Goal: Check status: Check status

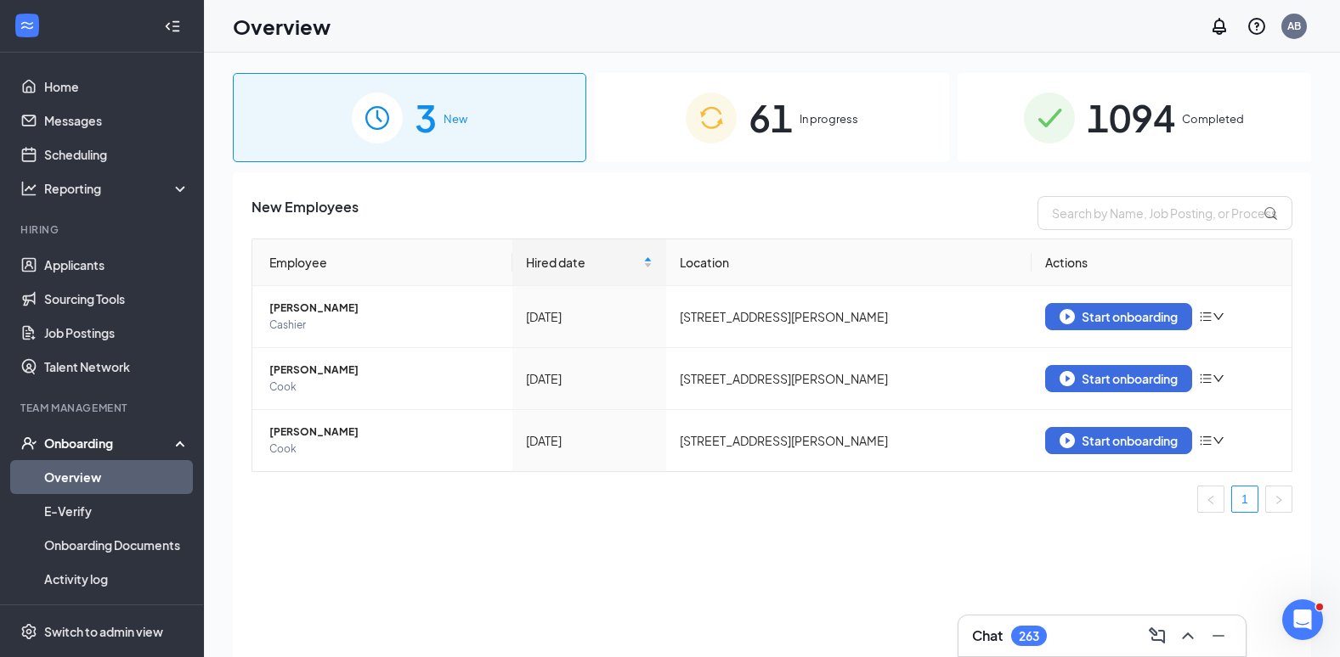
click at [905, 155] on div "61 In progress" at bounding box center [771, 117] width 353 height 89
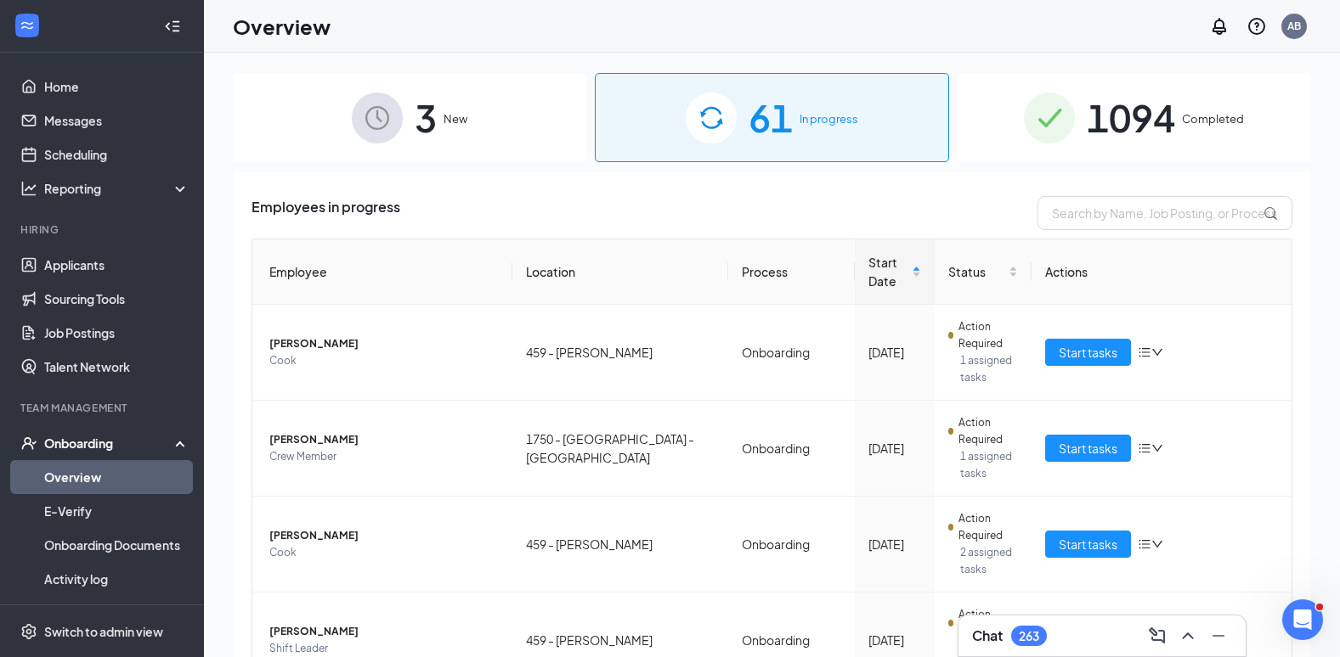
click at [973, 147] on div "1094 Completed" at bounding box center [1133, 117] width 353 height 89
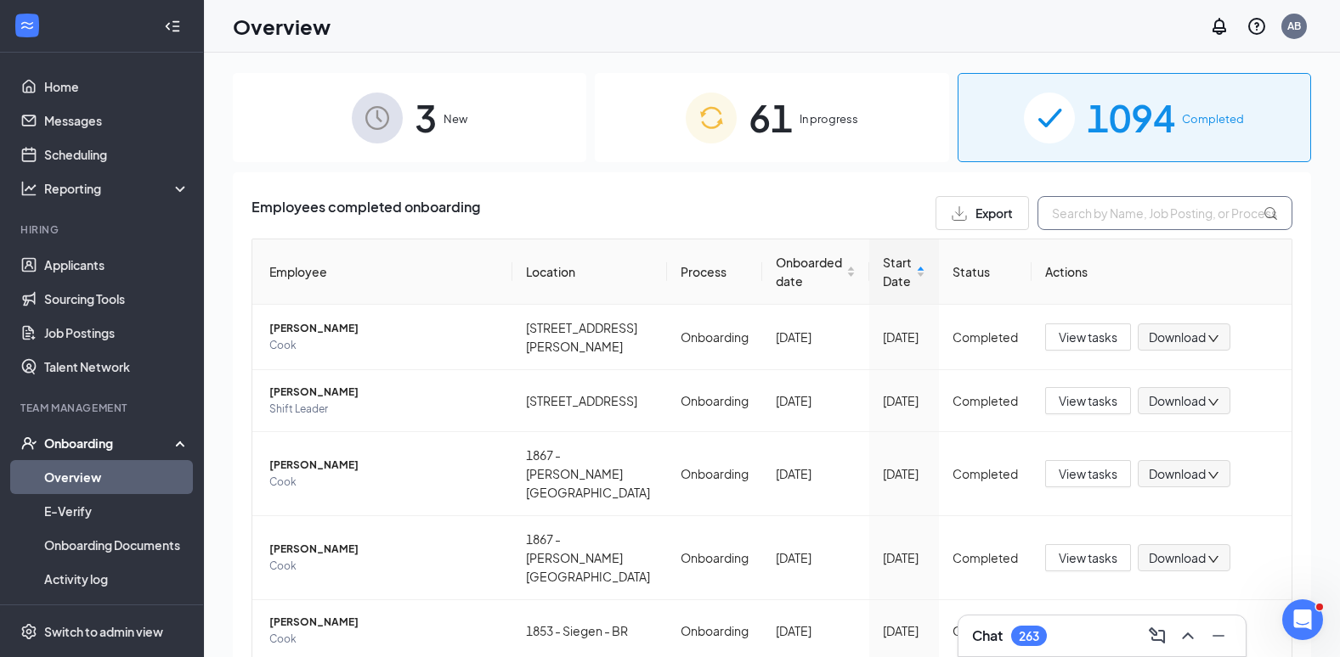
click at [1061, 218] on input "text" at bounding box center [1164, 213] width 255 height 34
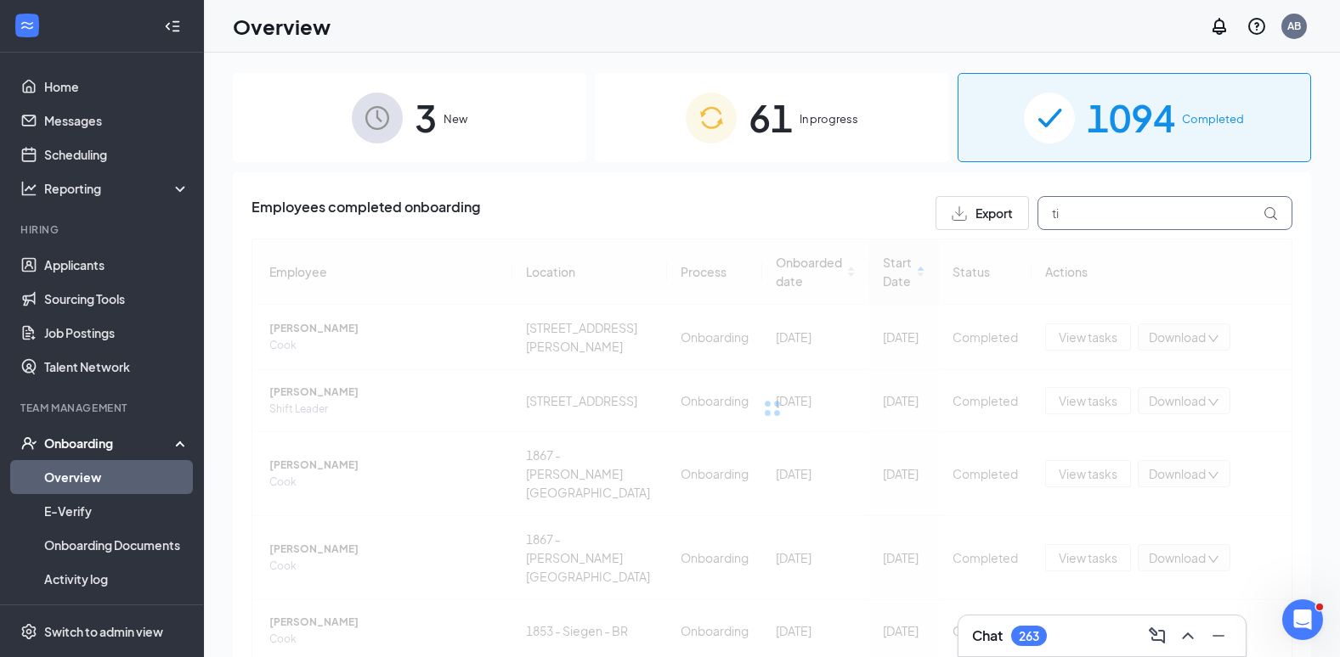
click at [1061, 217] on input "ti" at bounding box center [1164, 213] width 255 height 34
type input "t"
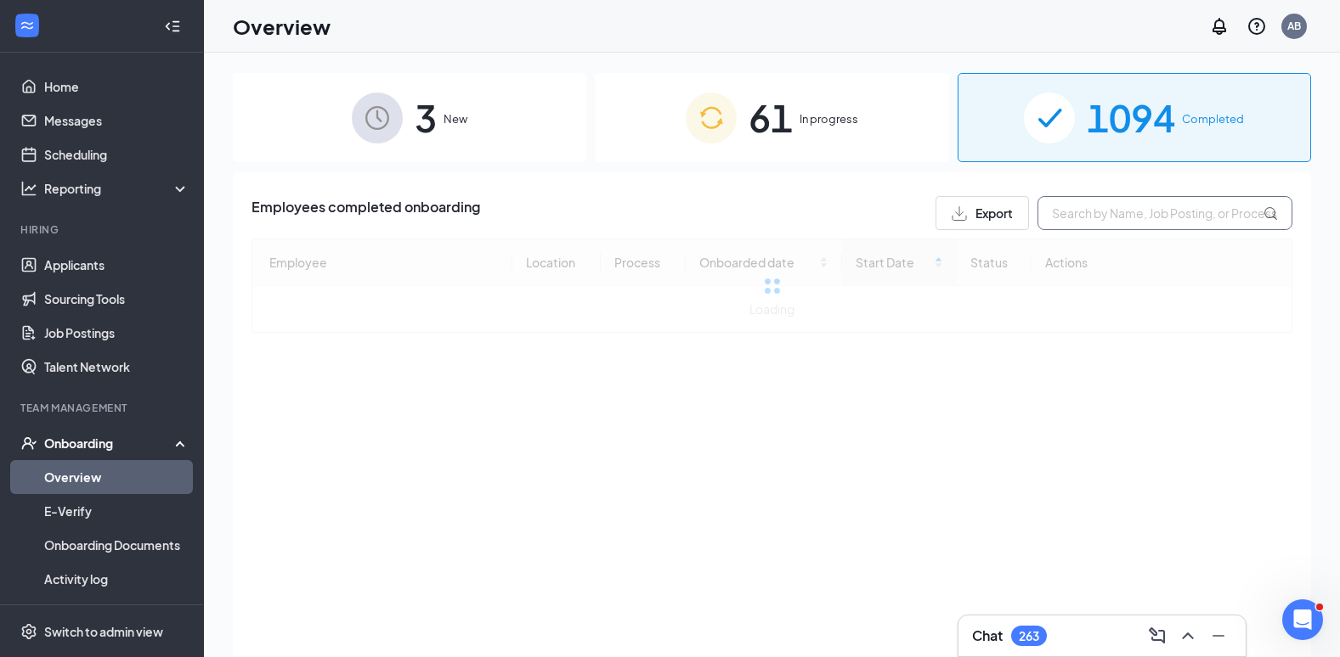
click at [1061, 217] on input "text" at bounding box center [1164, 213] width 255 height 34
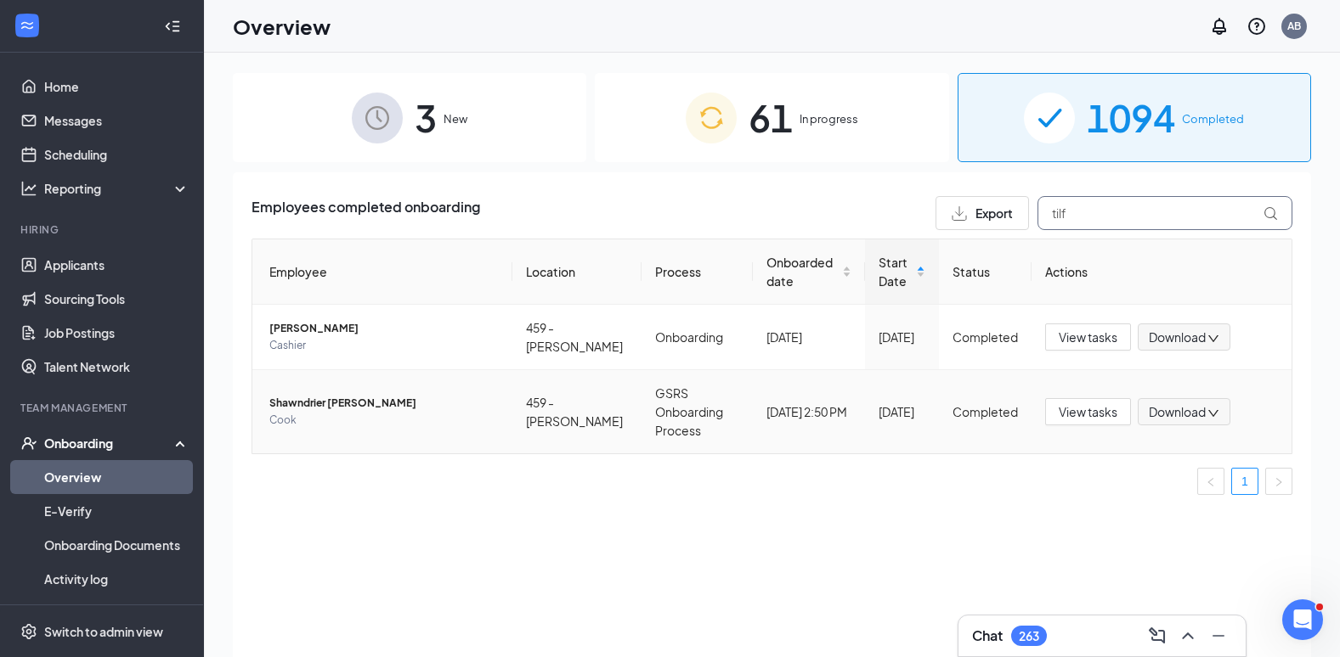
type input "tilf"
click at [459, 412] on span "Cook" at bounding box center [383, 420] width 229 height 17
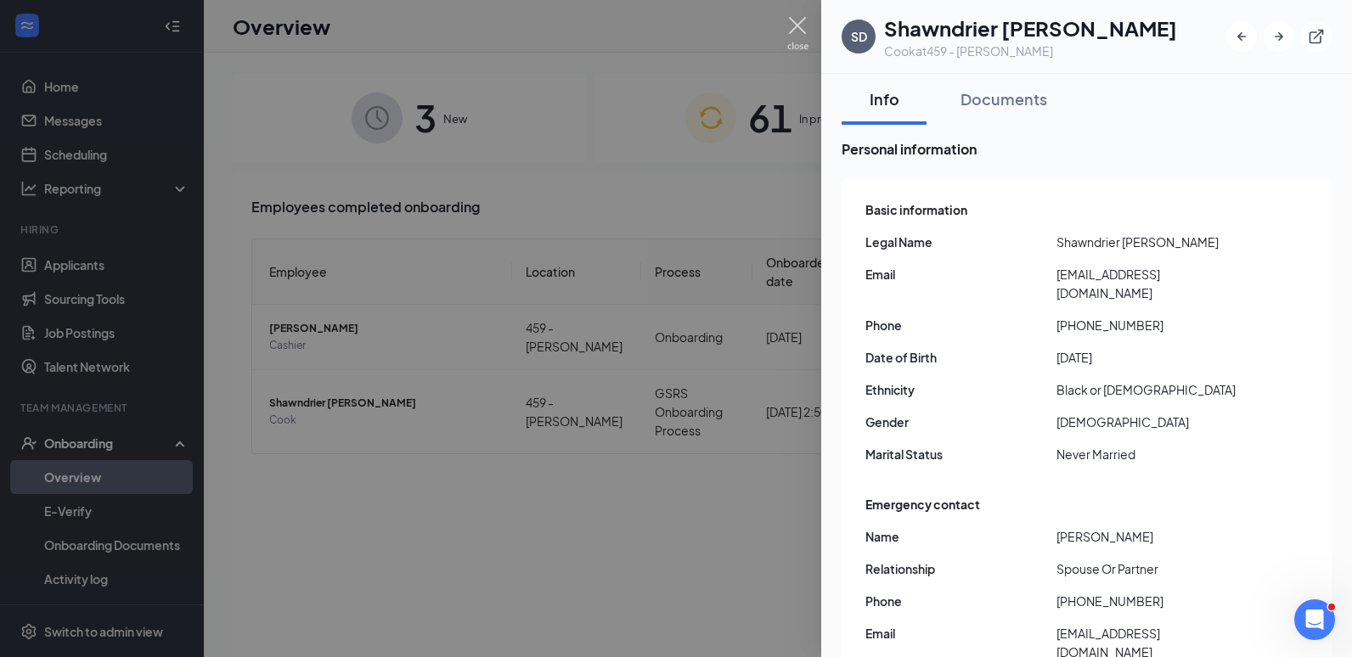
click at [799, 26] on img at bounding box center [797, 33] width 21 height 33
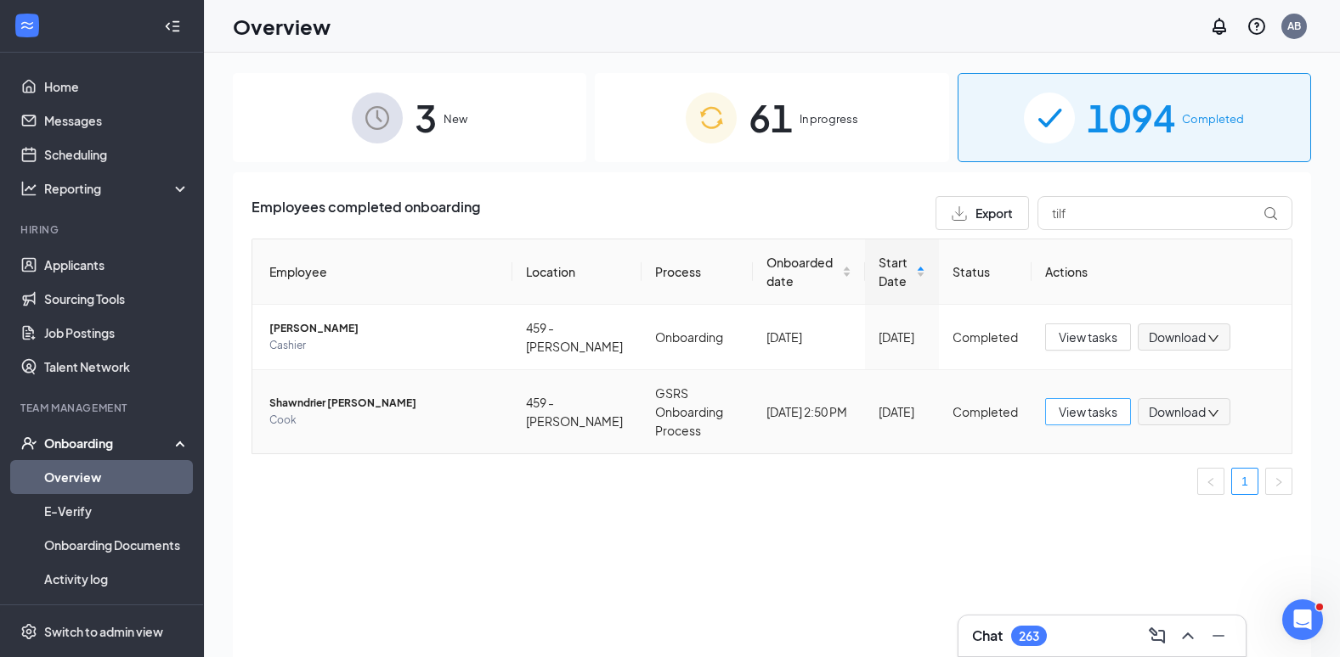
click at [1078, 410] on span "View tasks" at bounding box center [1087, 412] width 59 height 19
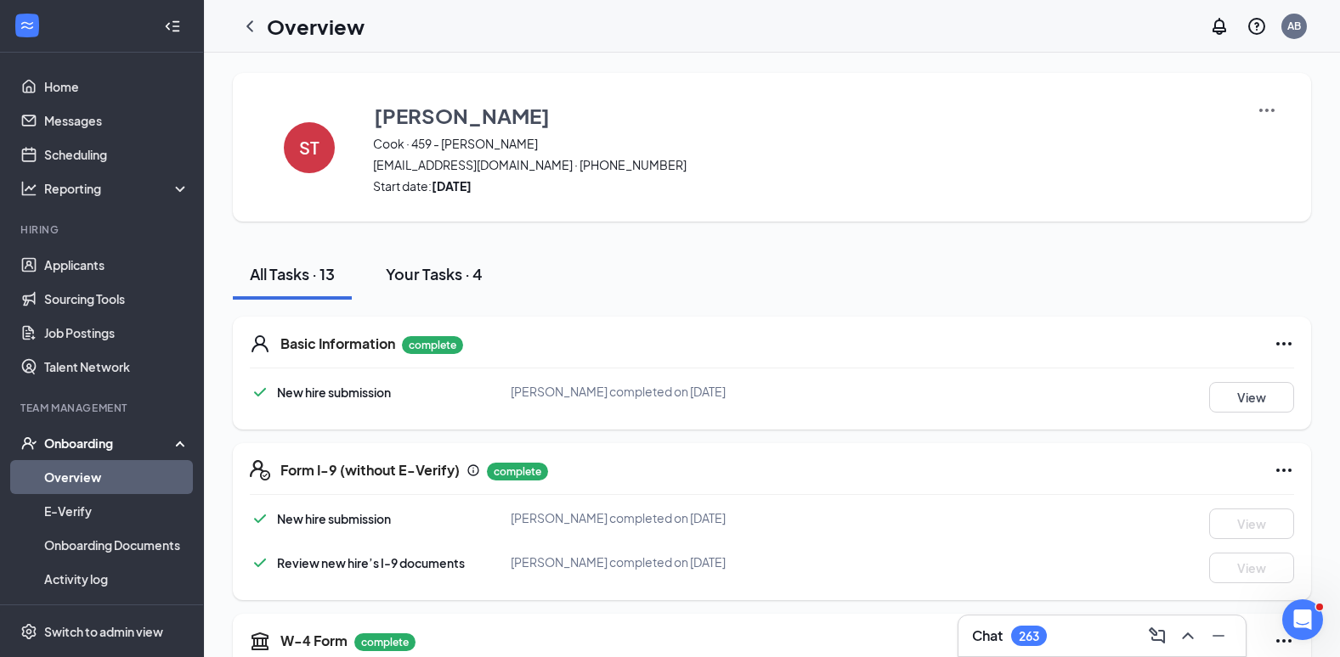
click at [455, 274] on div "Your Tasks · 4" at bounding box center [434, 273] width 97 height 21
